Goal: Communication & Community: Answer question/provide support

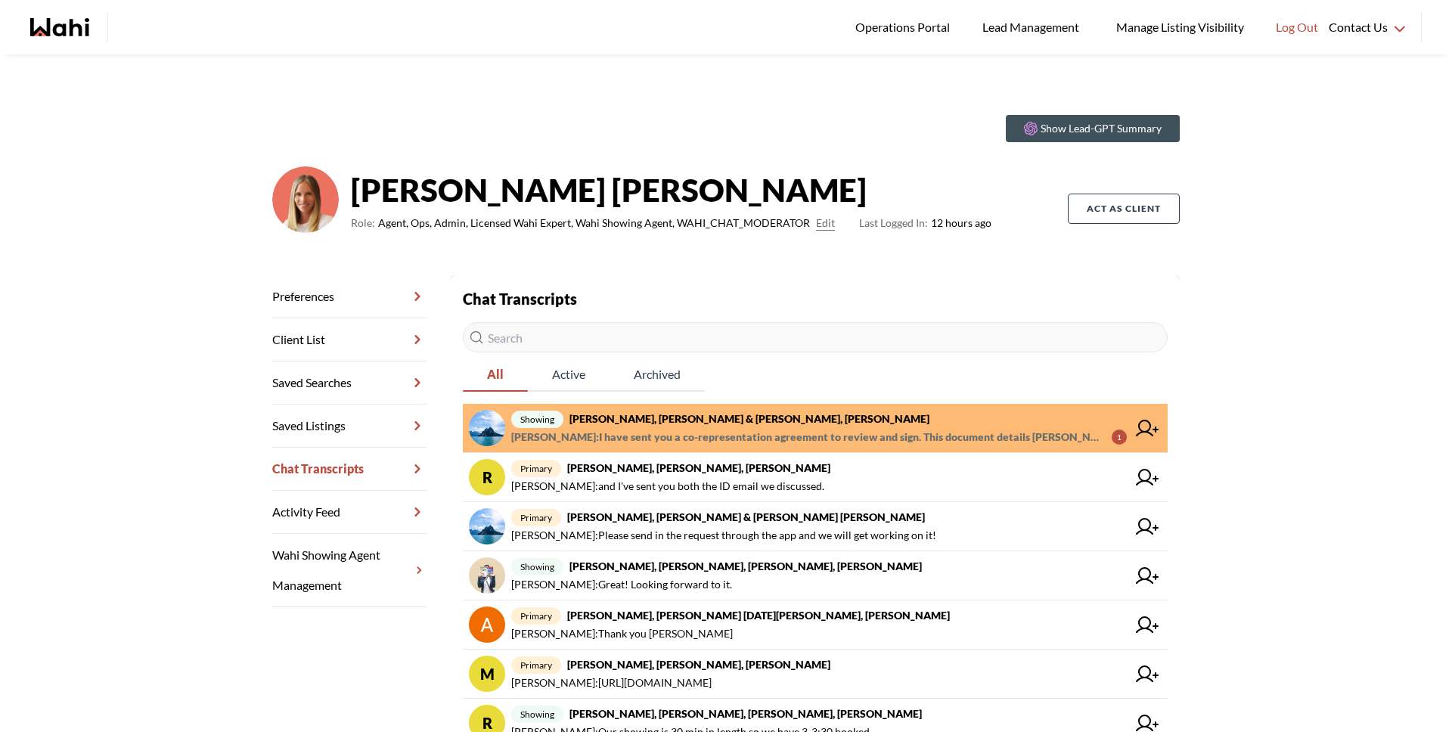
click at [629, 440] on span "Alicia Malette : I have sent you a co-representation agreement to review and si…" at bounding box center [805, 437] width 589 height 18
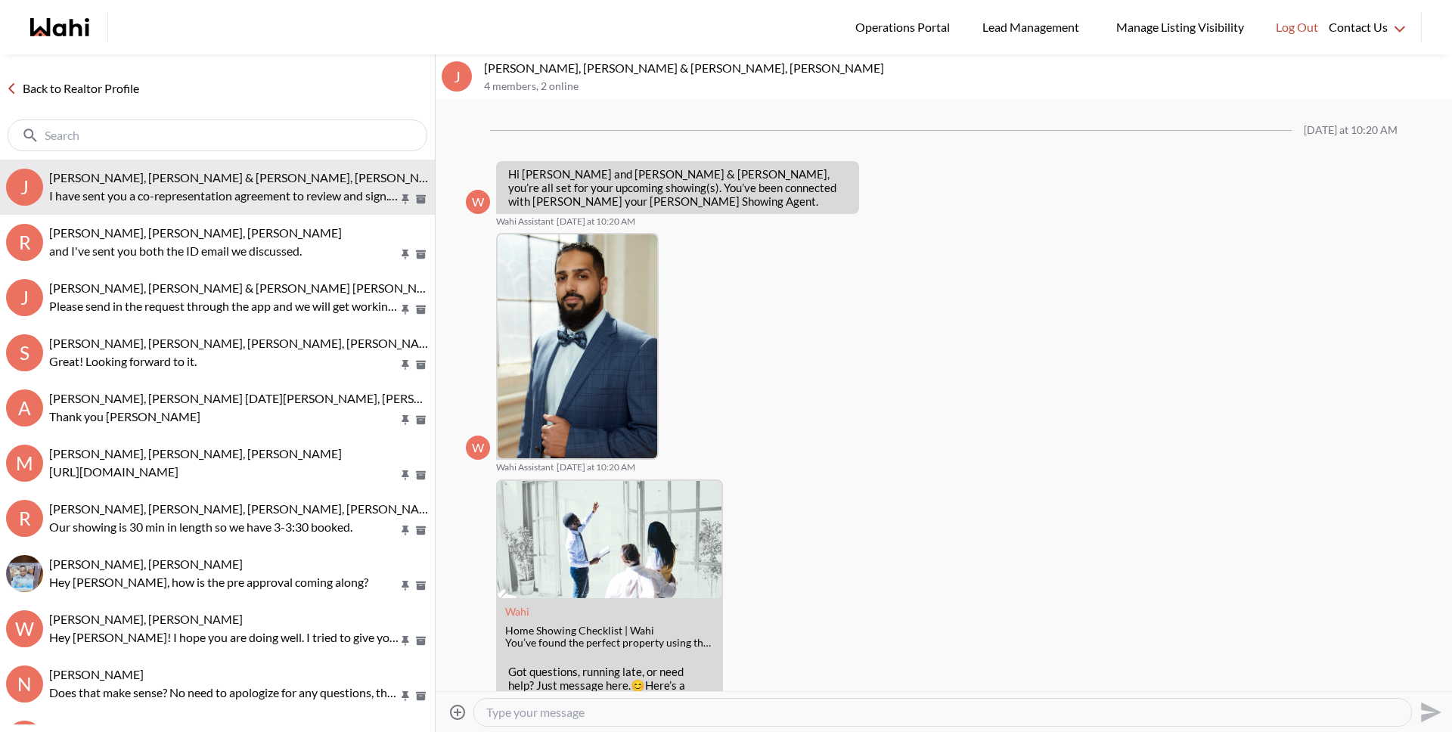
scroll to position [323, 0]
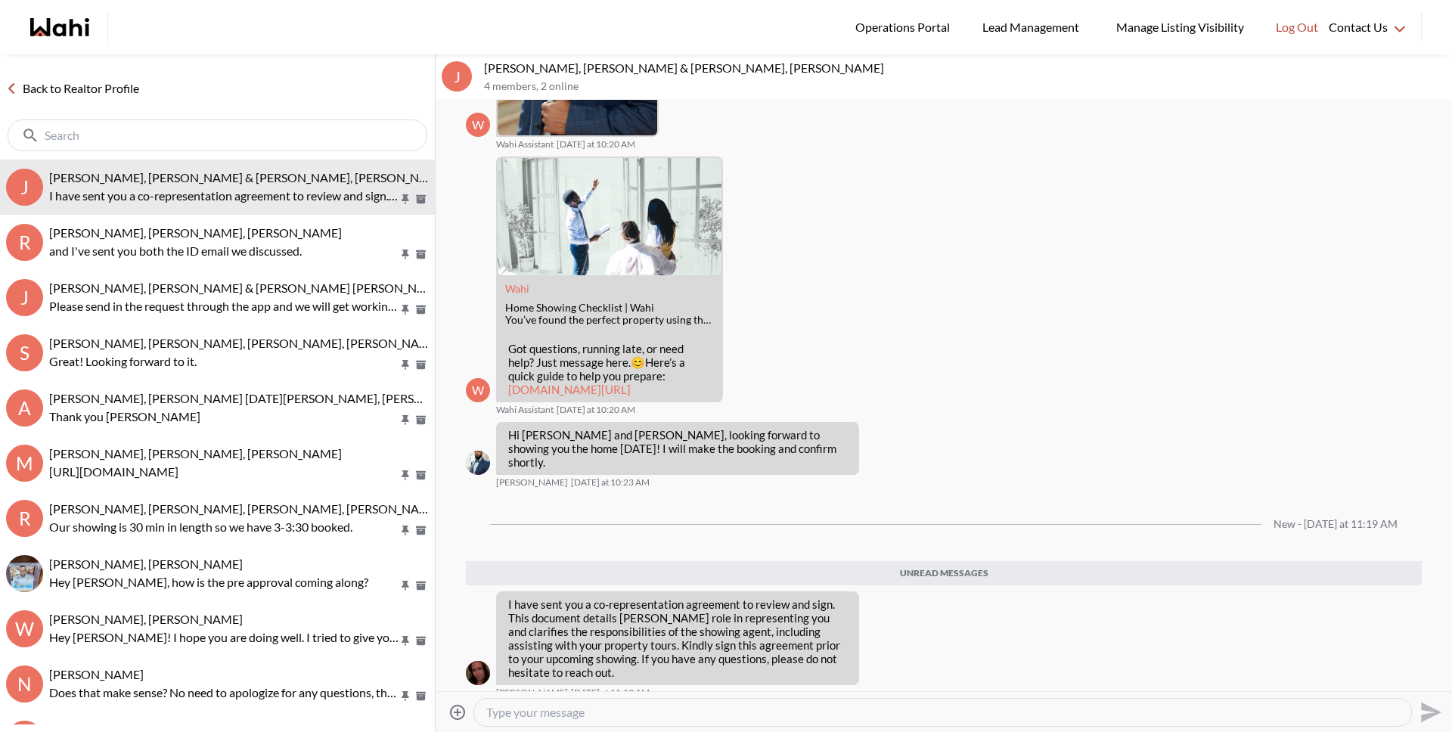
click at [125, 87] on link "Back to Realtor Profile" at bounding box center [72, 89] width 145 height 20
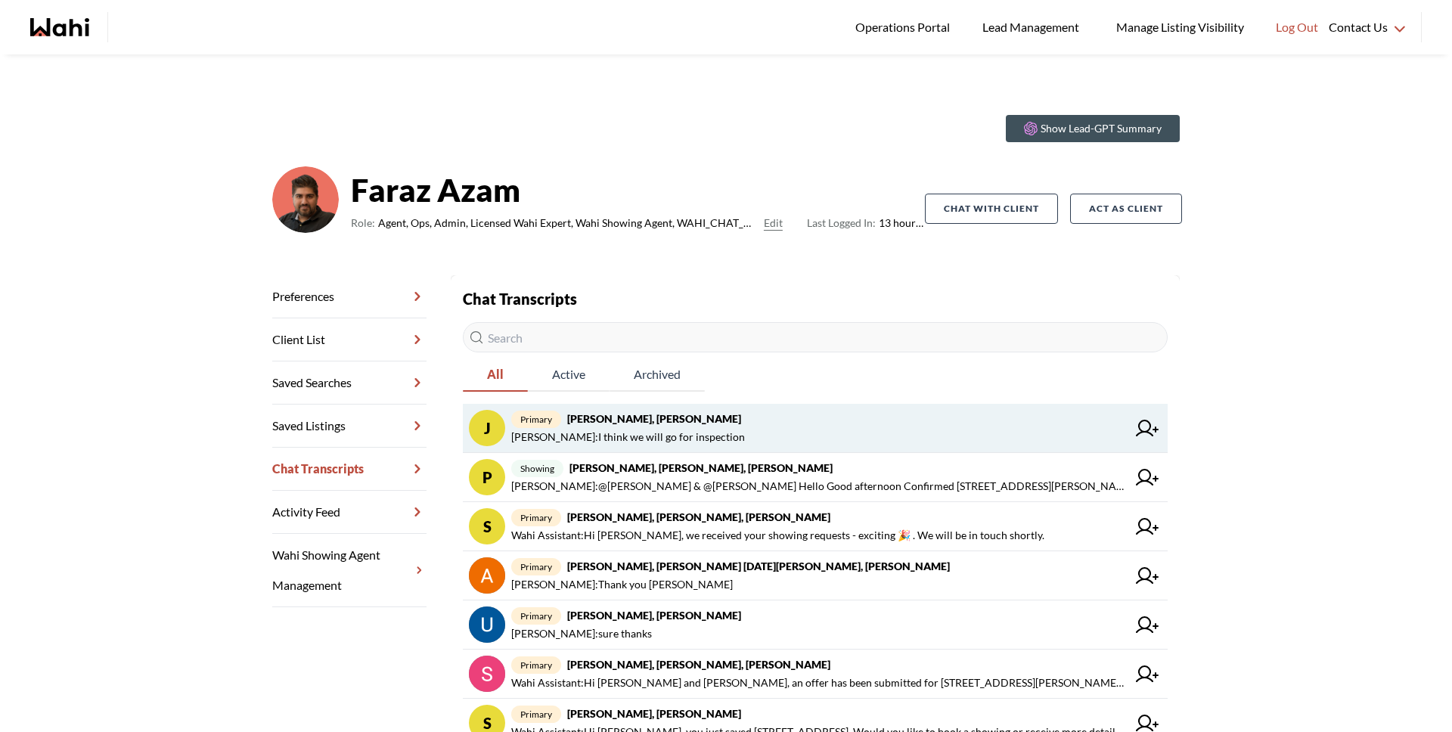
click at [787, 414] on span "primary Josh Hortaleza, Faraz, Behnam" at bounding box center [819, 419] width 616 height 18
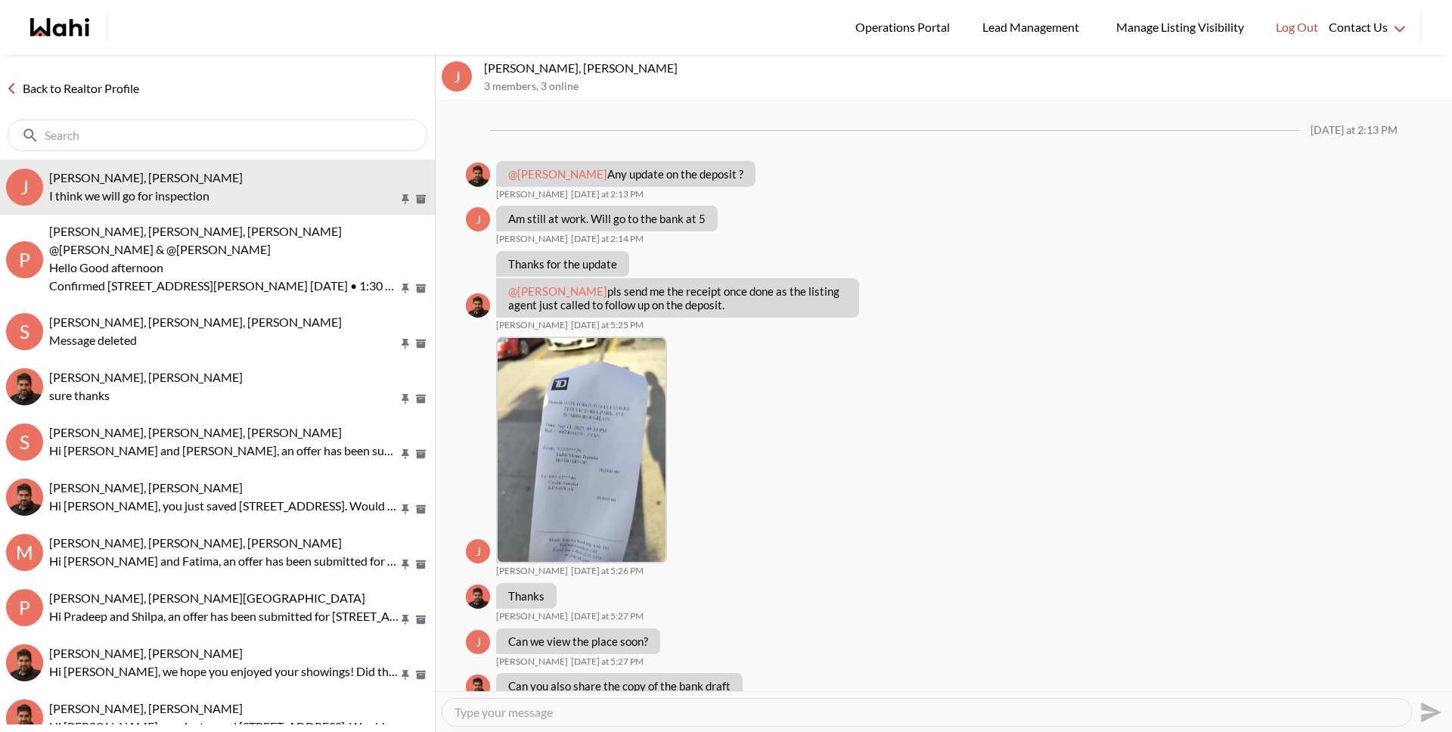
scroll to position [824, 0]
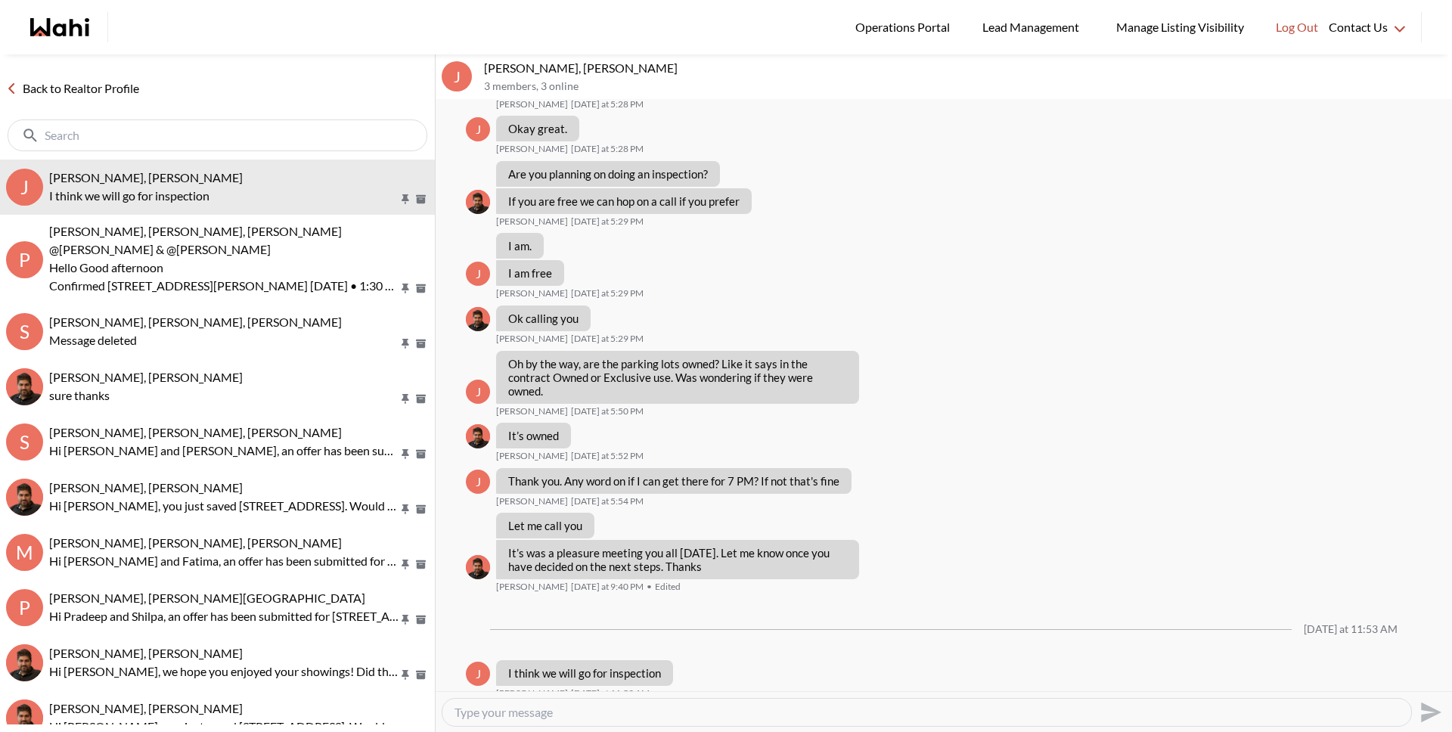
click at [109, 88] on link "Back to Realtor Profile" at bounding box center [72, 89] width 145 height 20
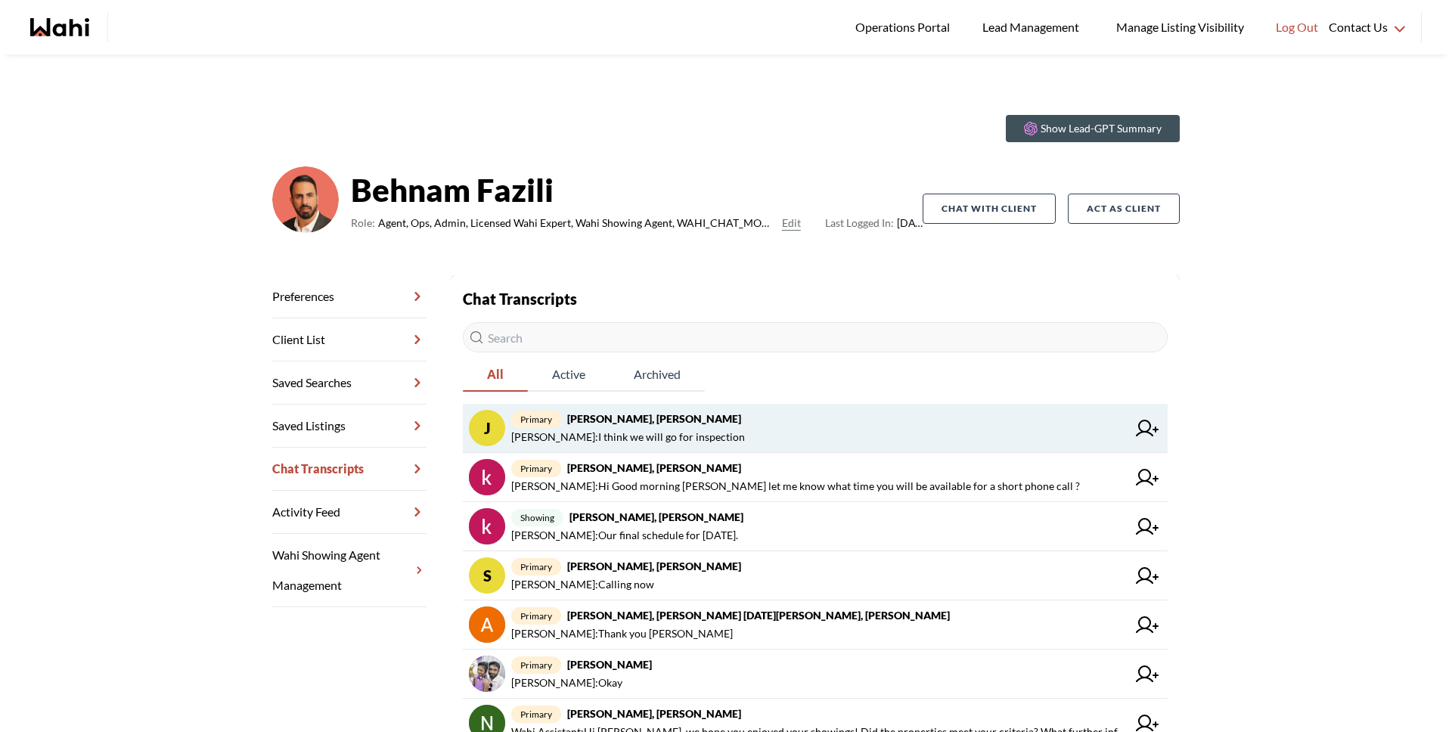
click at [720, 422] on span "primary Josh Hortaleza, Faraz, Behnam" at bounding box center [819, 419] width 616 height 18
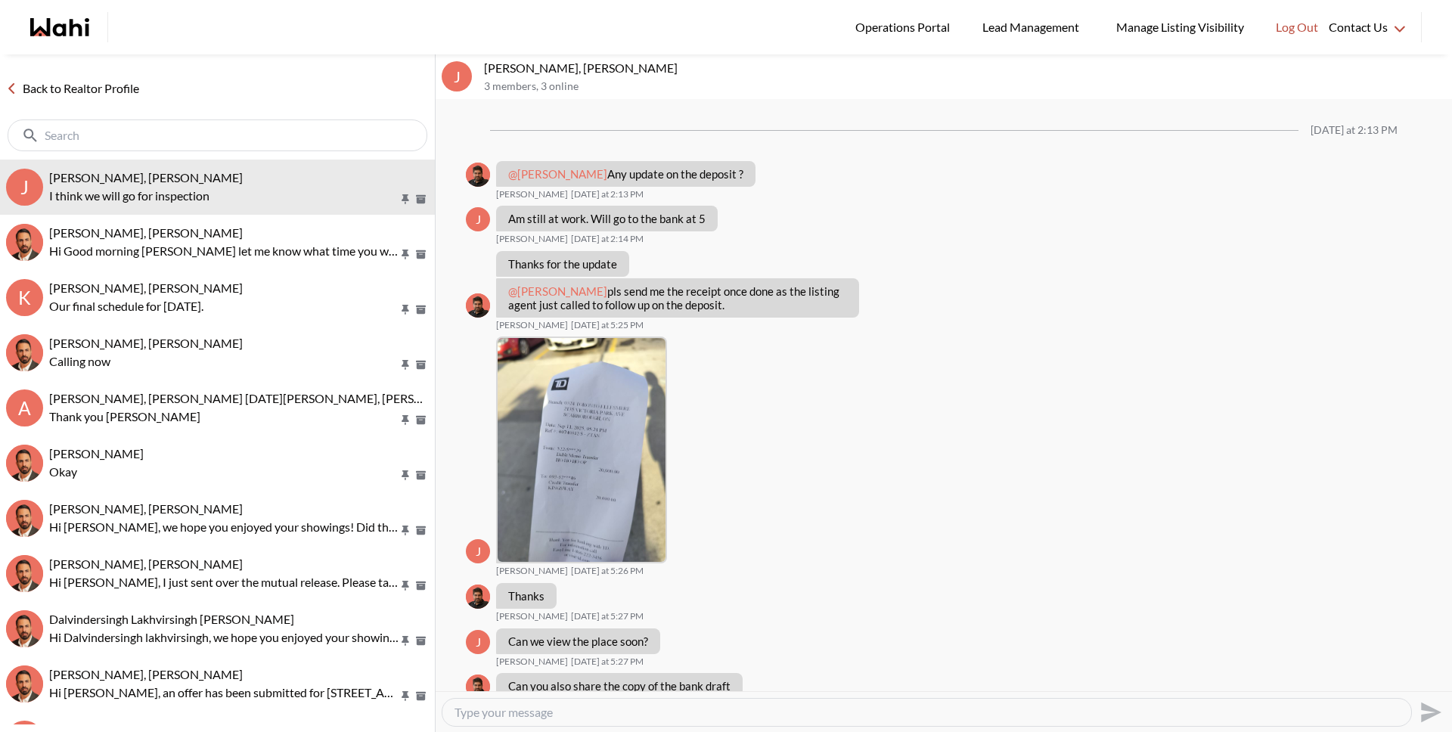
scroll to position [824, 0]
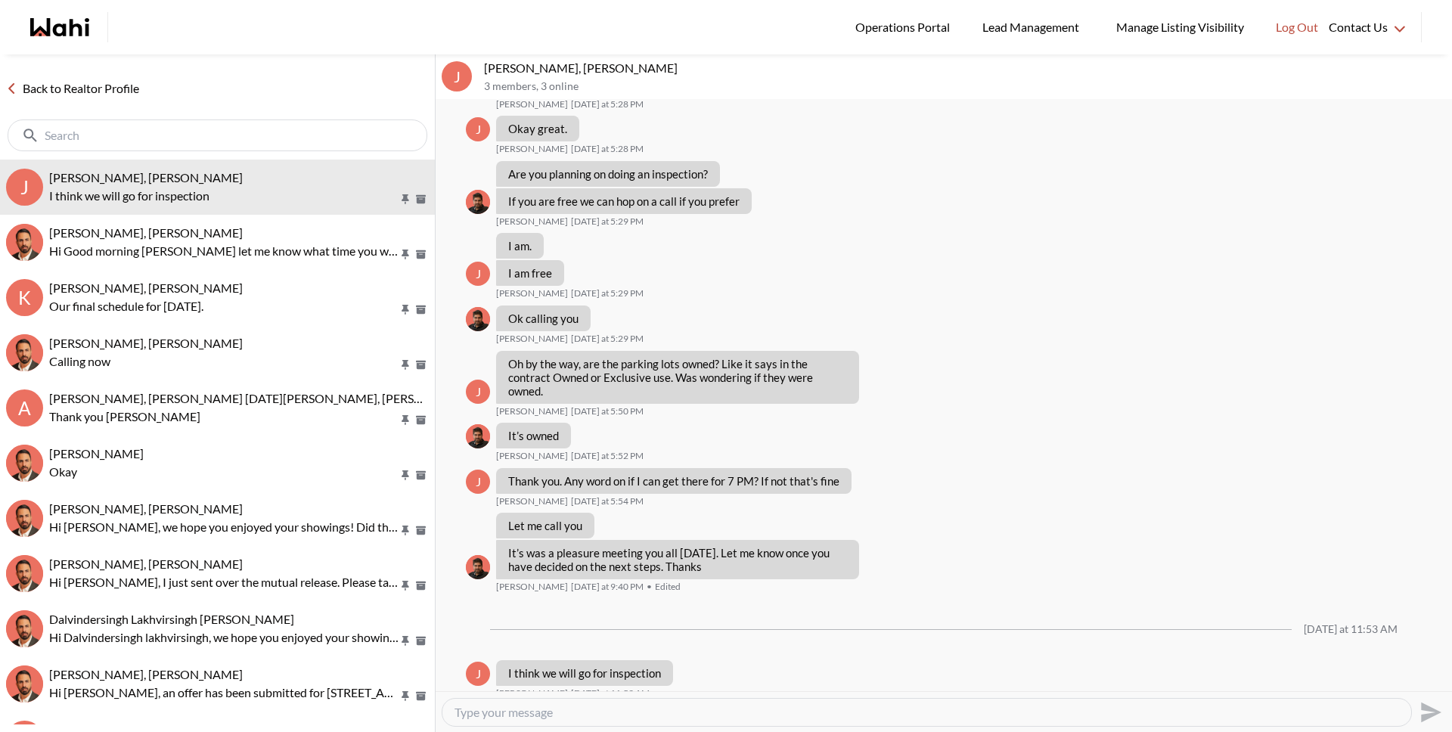
click at [119, 92] on link "Back to Realtor Profile" at bounding box center [72, 89] width 145 height 20
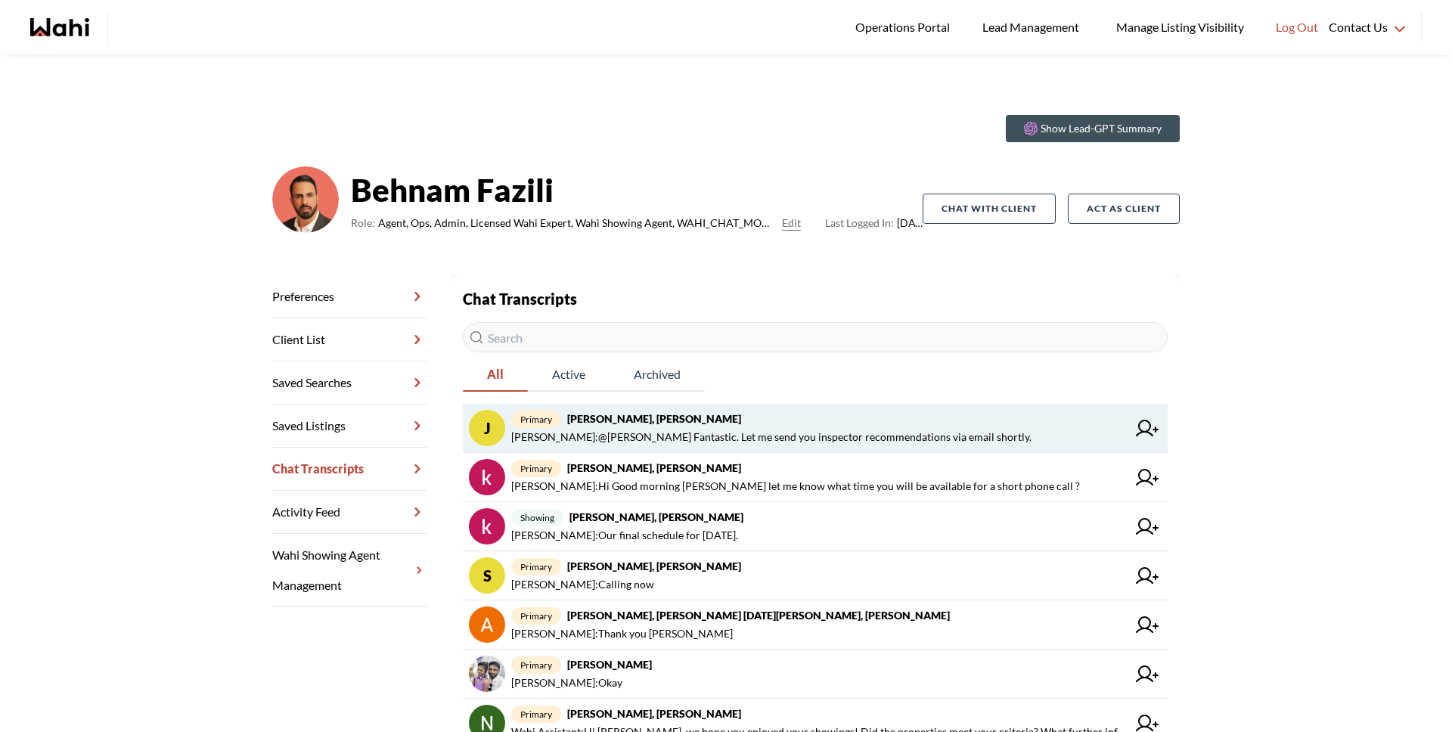
click at [826, 427] on div "primary Josh Hortaleza, Faraz, Behnam Faraz Azam : @Josh Hortaleza Fantastic. L…" at bounding box center [819, 428] width 616 height 36
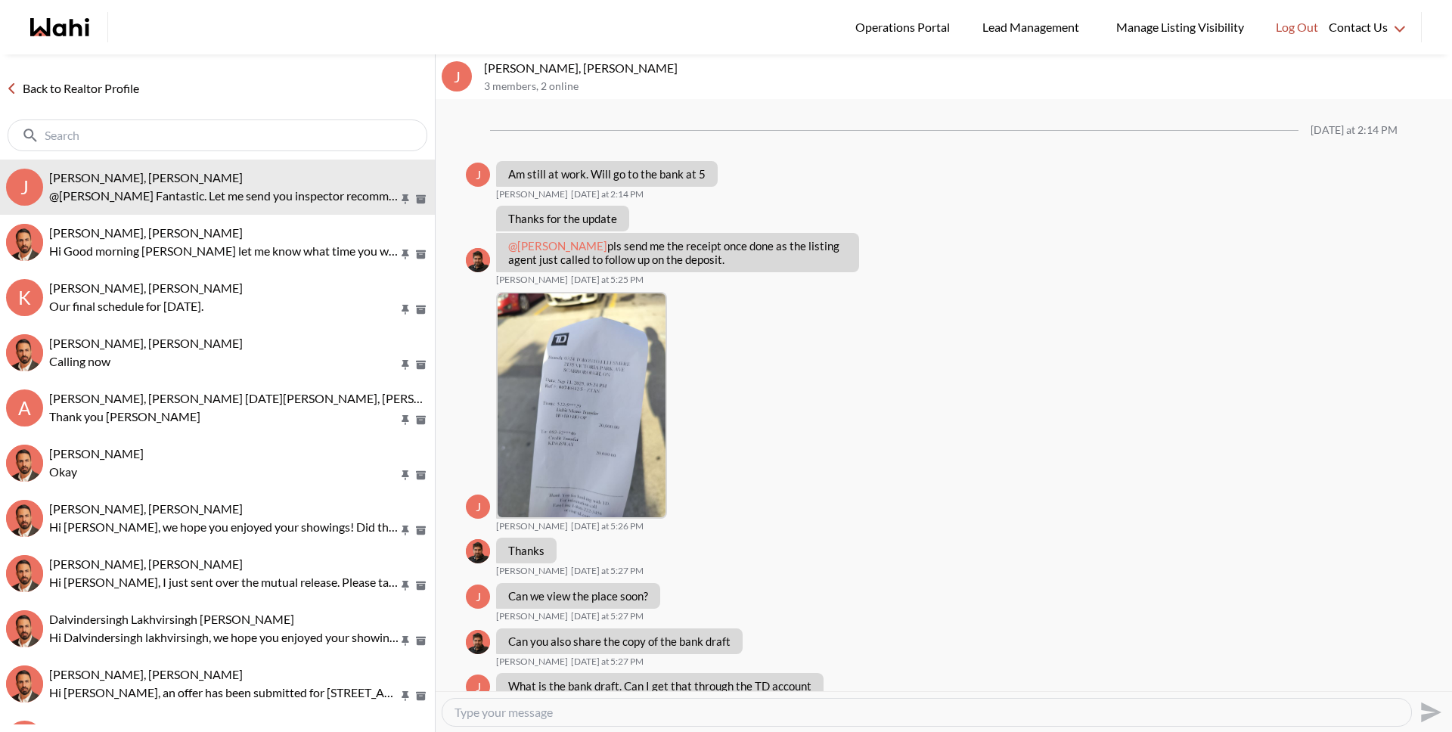
scroll to position [837, 0]
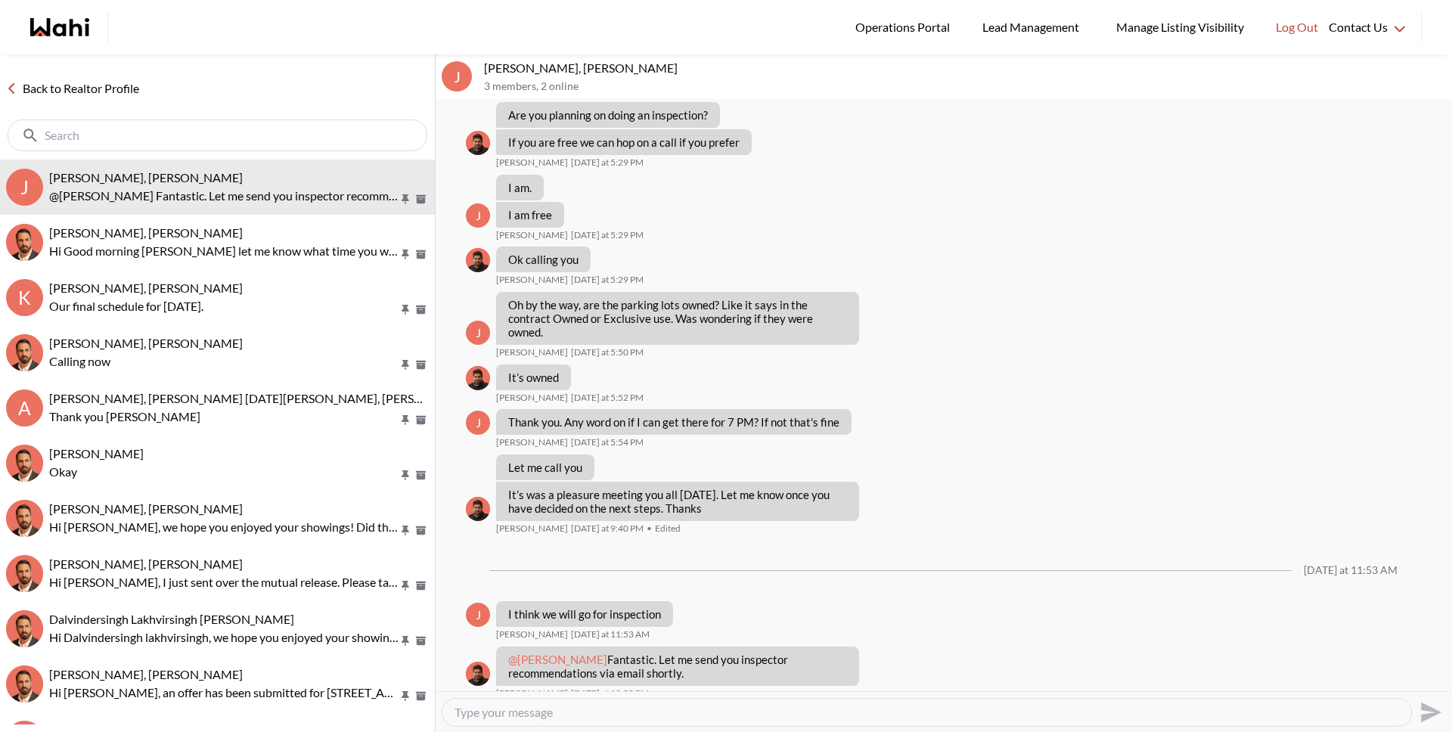
click at [67, 91] on link "Back to Realtor Profile" at bounding box center [72, 89] width 145 height 20
